Goal: Check status: Check status

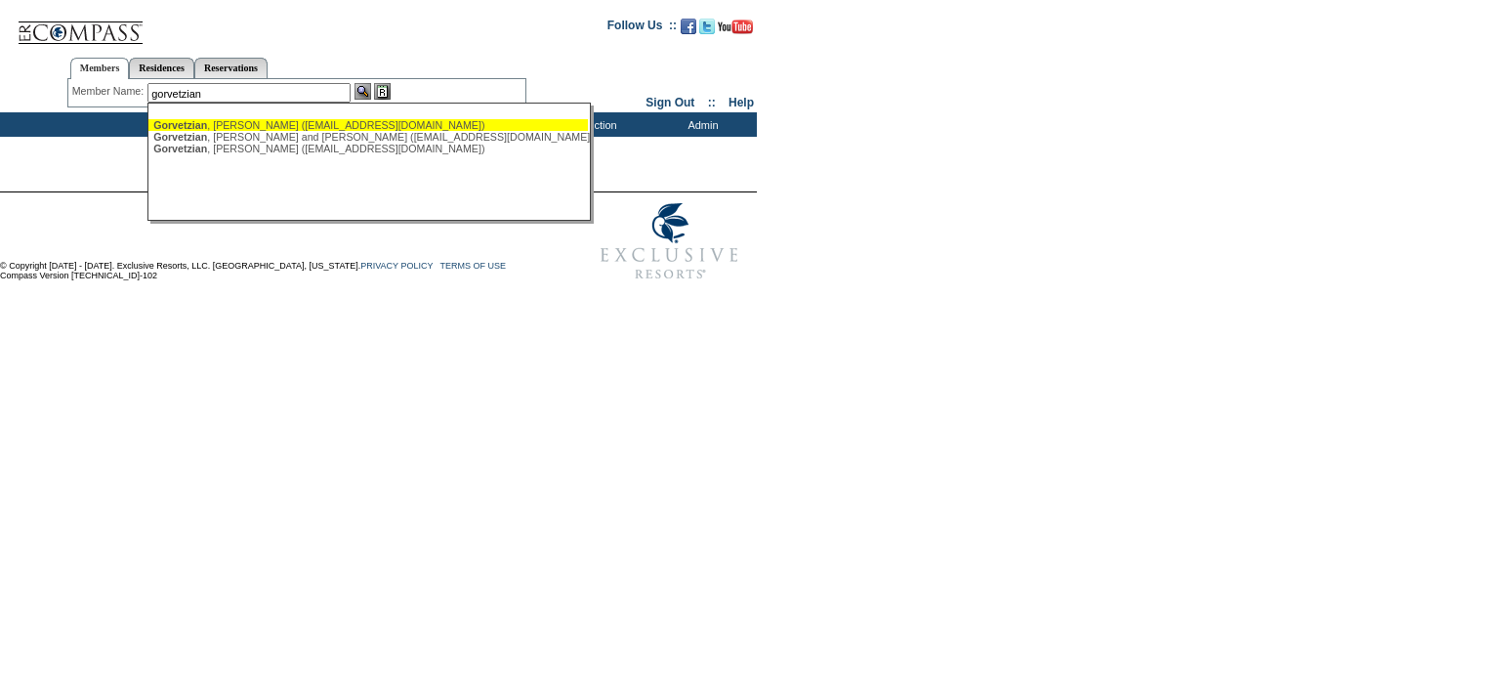
click at [284, 127] on div "Gorvetzian , Ken (krg91011@yahoo.com)" at bounding box center [368, 125] width 430 height 12
type input "Gorvetzian, Ken (krg91011@yahoo.com)"
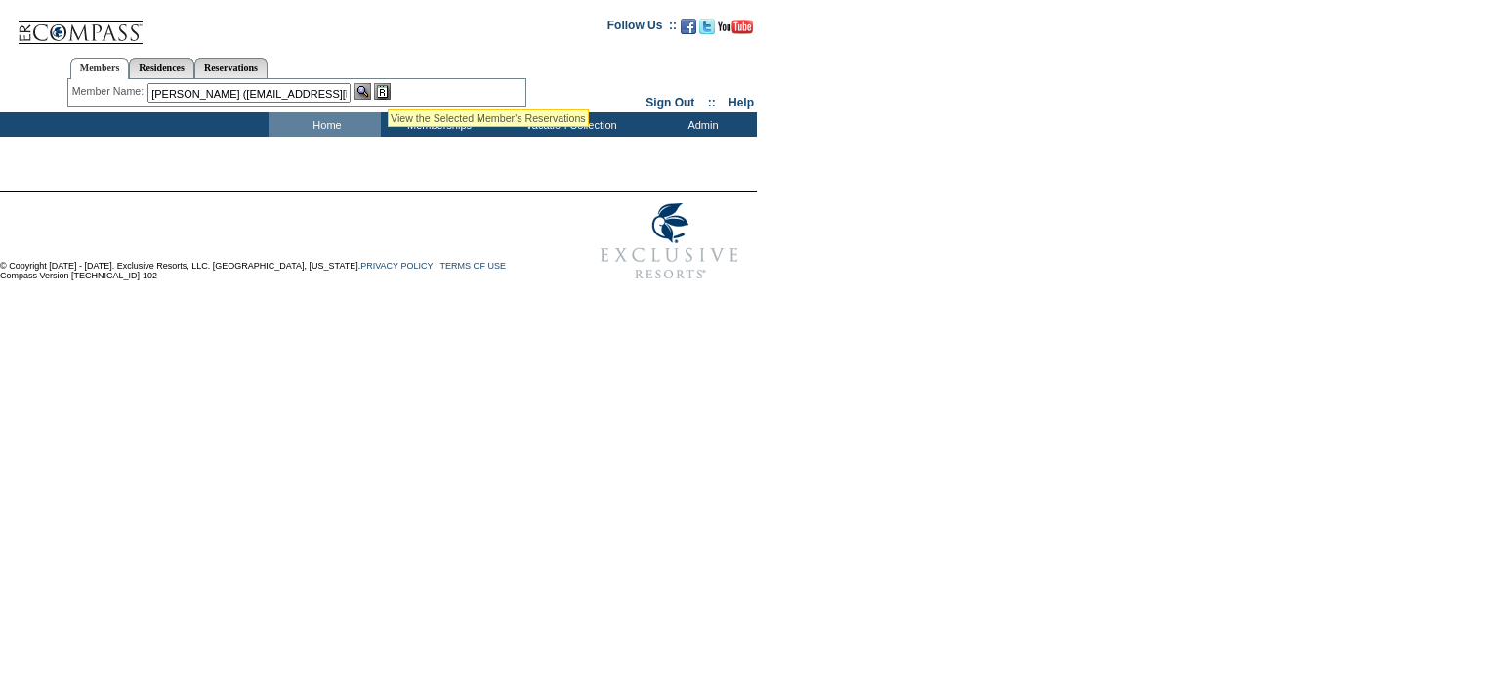
click at [388, 85] on img at bounding box center [382, 91] width 17 height 17
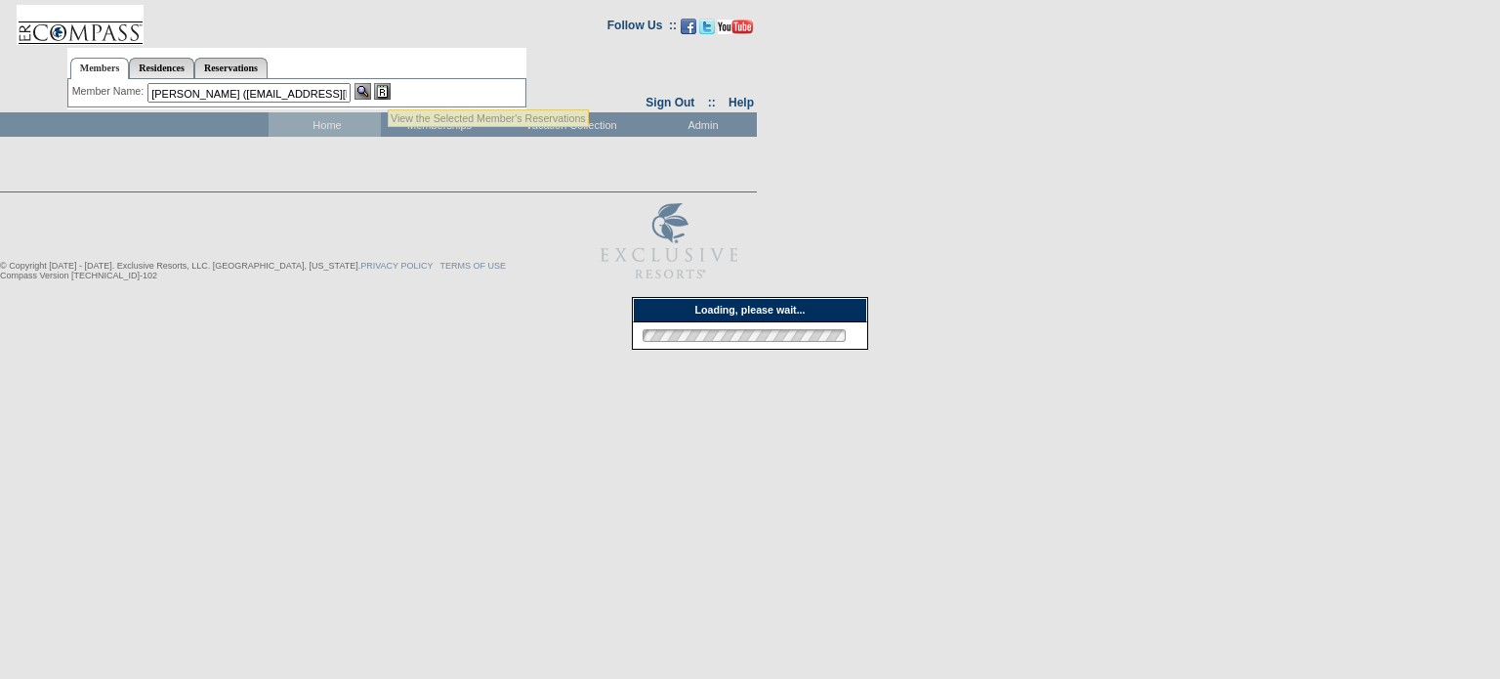
click at [1258, 265] on div at bounding box center [750, 339] width 1500 height 679
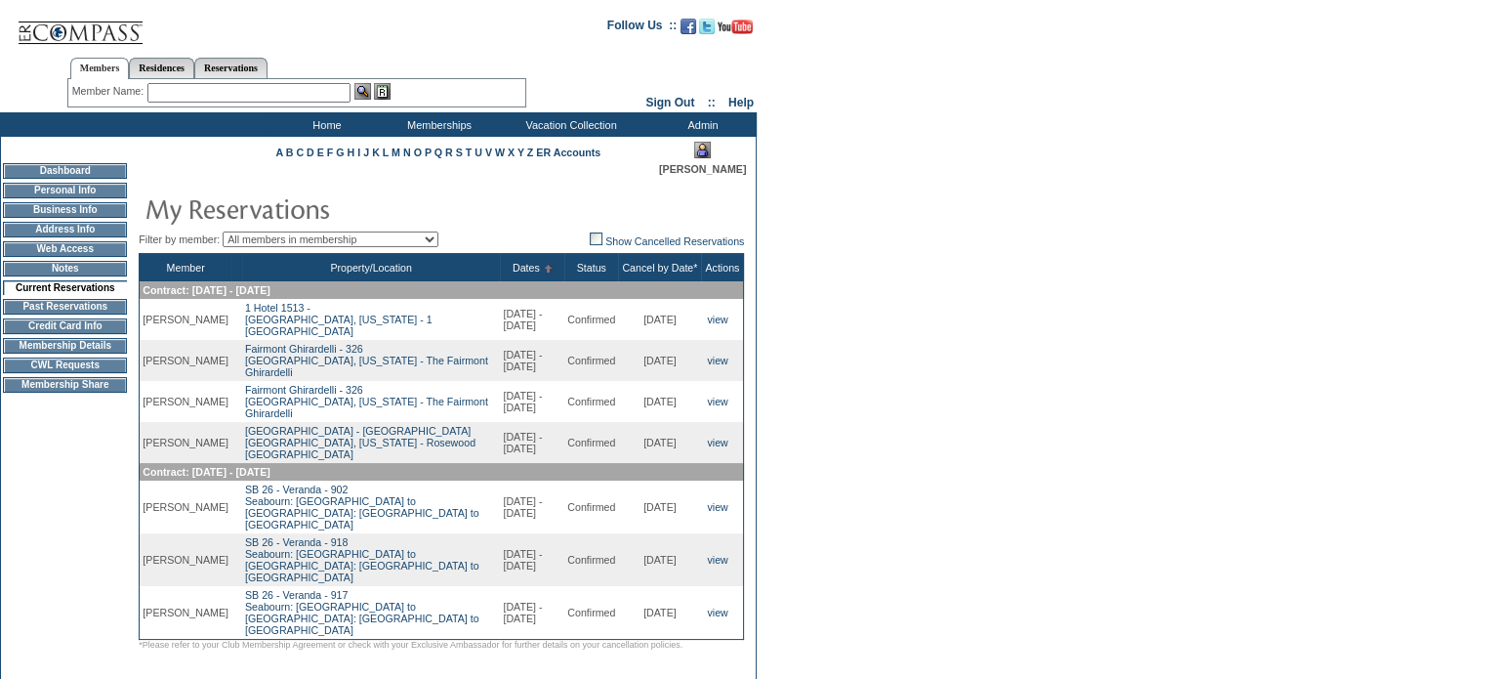
scroll to position [129, 0]
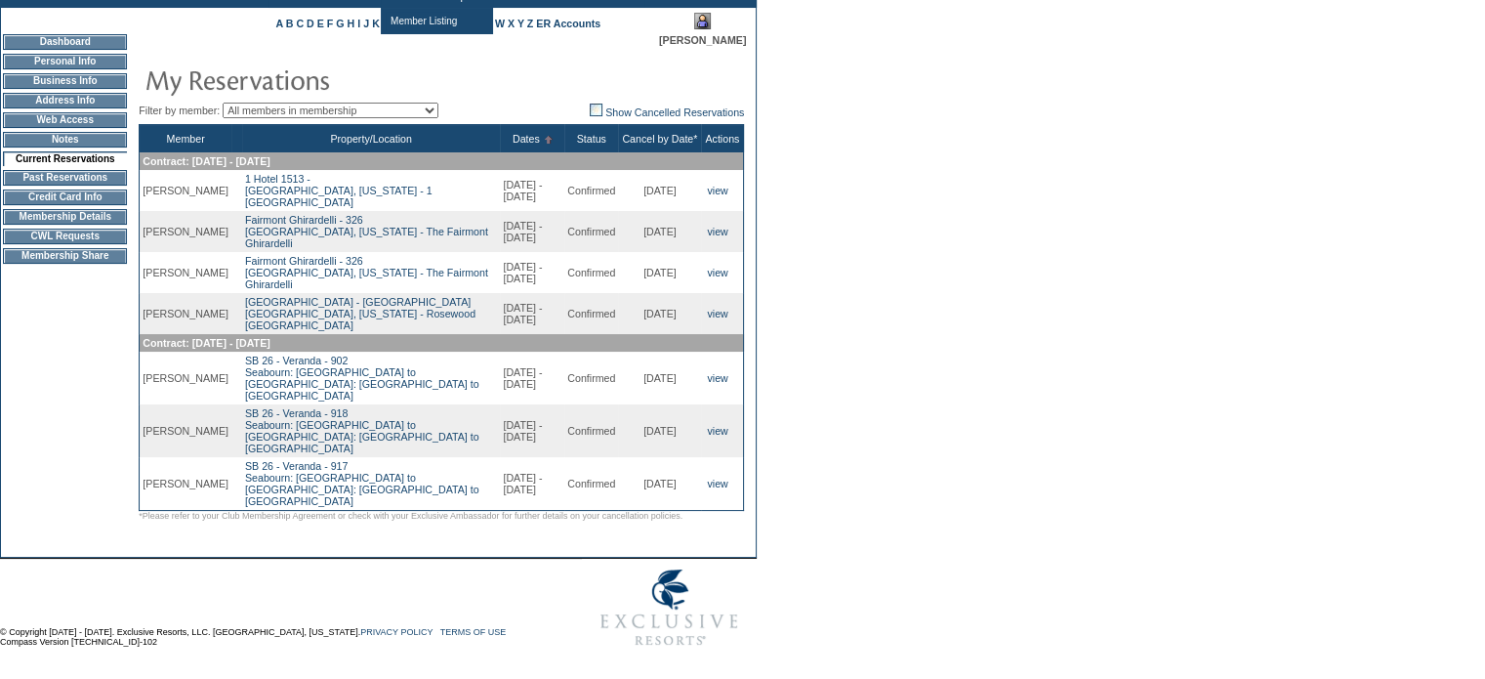
click at [1184, 421] on form "Follow Us ::" at bounding box center [739, 266] width 1479 height 780
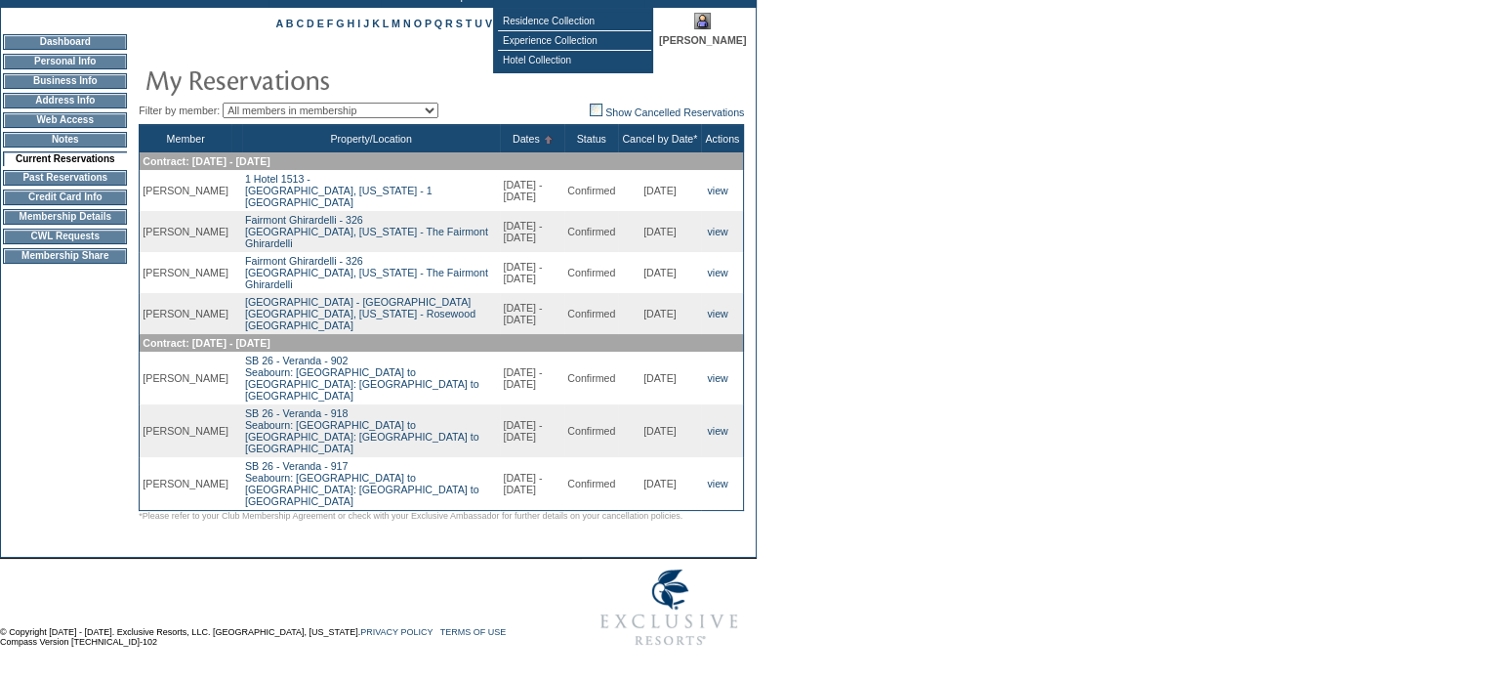
click at [1061, 297] on form "Follow Us ::" at bounding box center [739, 266] width 1479 height 780
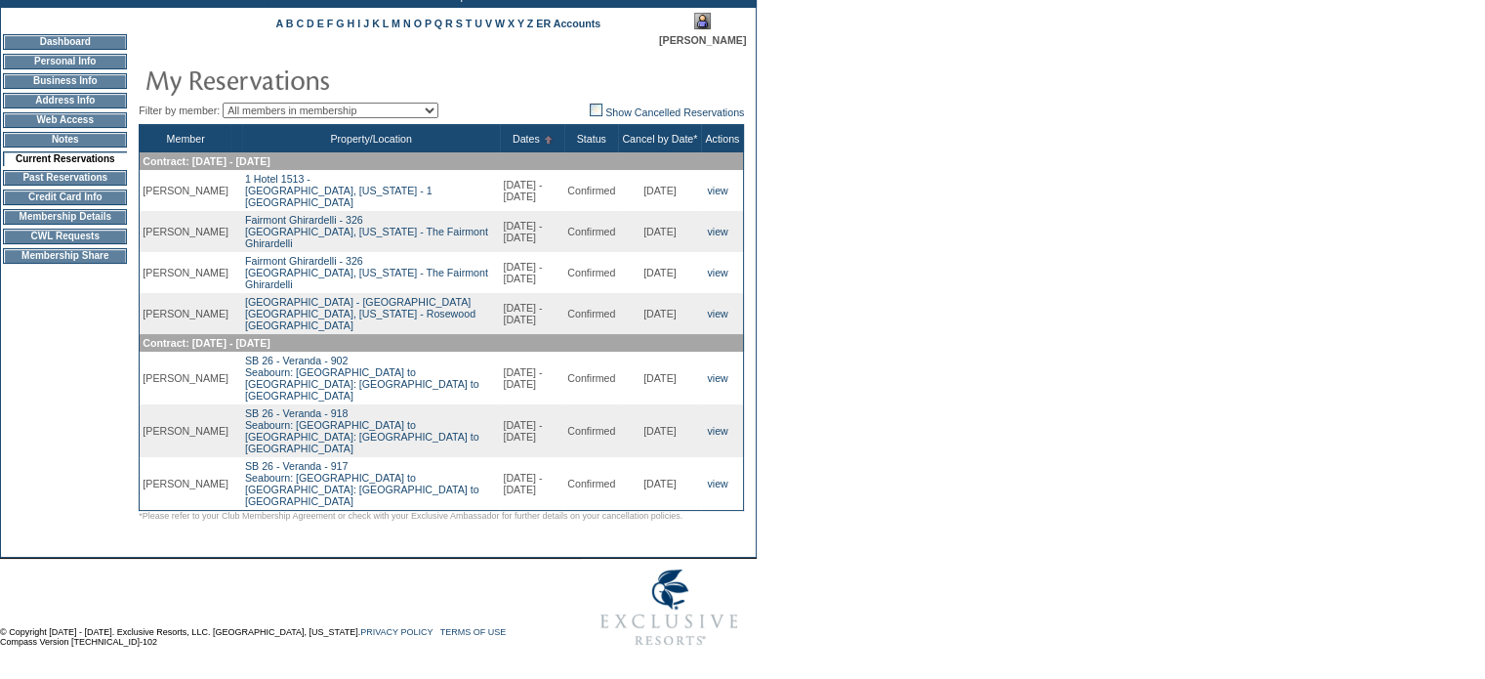
click at [1181, 383] on form "Follow Us ::" at bounding box center [739, 266] width 1479 height 780
